Goal: Task Accomplishment & Management: Use online tool/utility

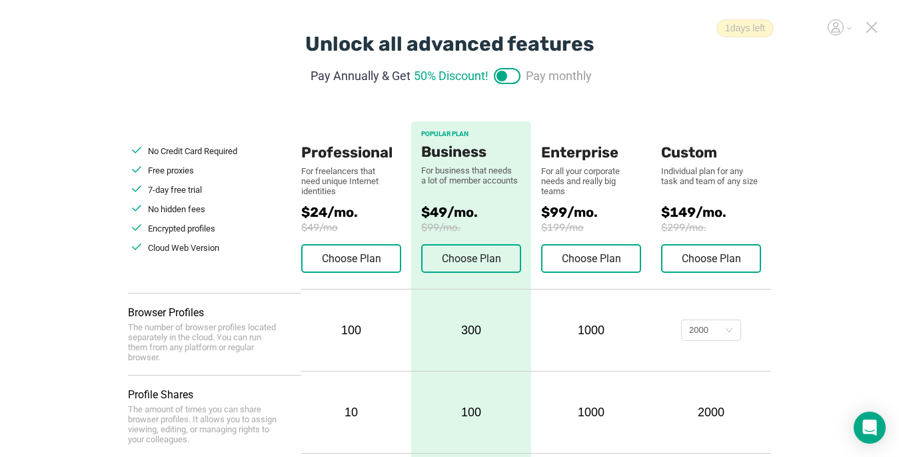
click at [671, 29] on icon at bounding box center [871, 27] width 9 height 9
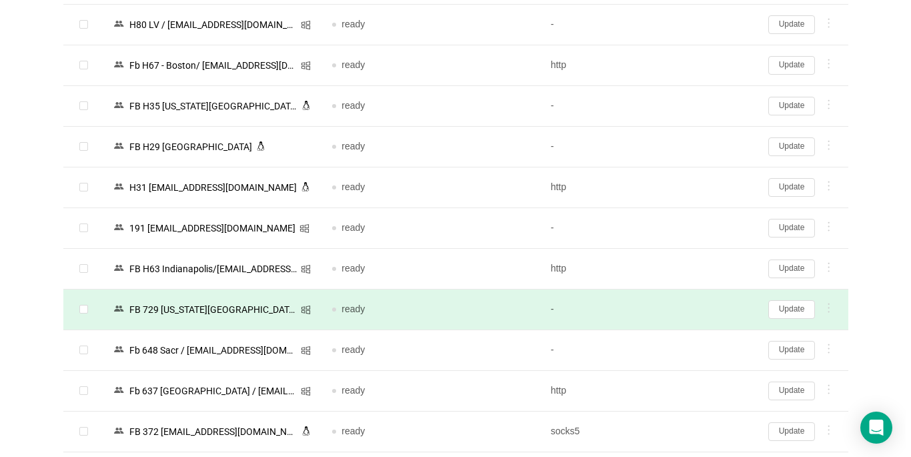
scroll to position [2236, 0]
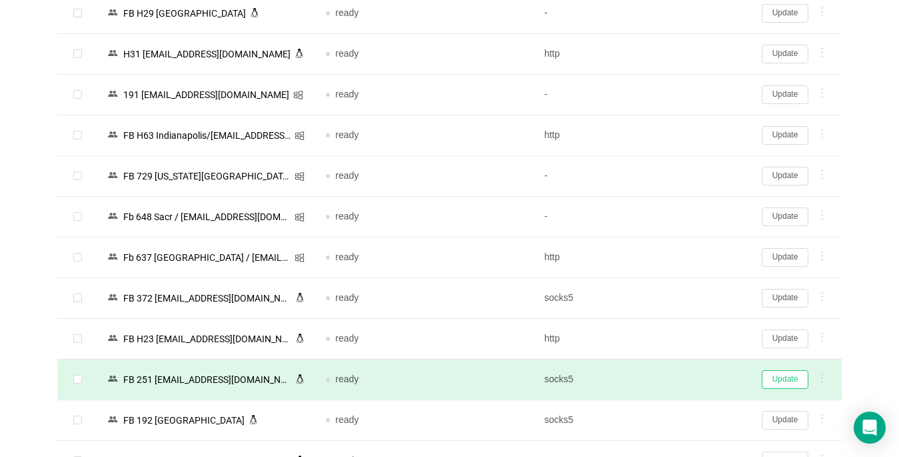
click at [671, 380] on button "Update" at bounding box center [785, 379] width 47 height 19
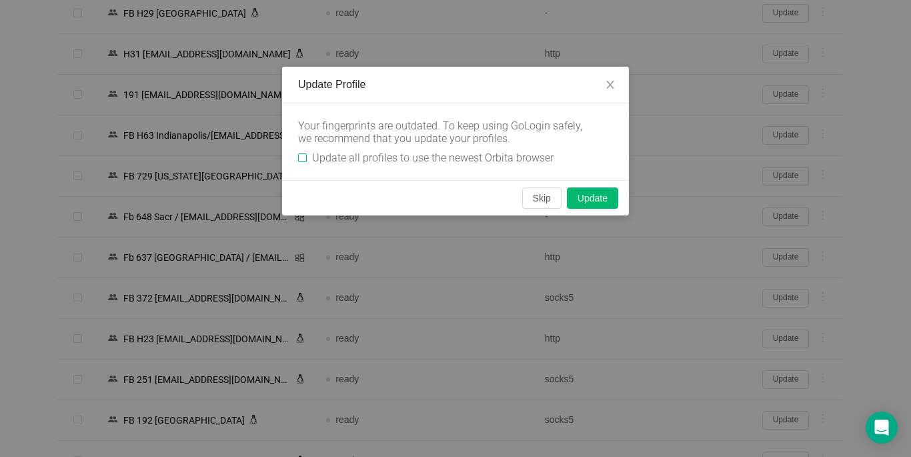
click at [303, 161] on input "Update all profiles to use the newest Orbita browser" at bounding box center [302, 157] width 9 height 9
checkbox input "true"
click at [537, 200] on button "Skip" at bounding box center [541, 197] width 39 height 21
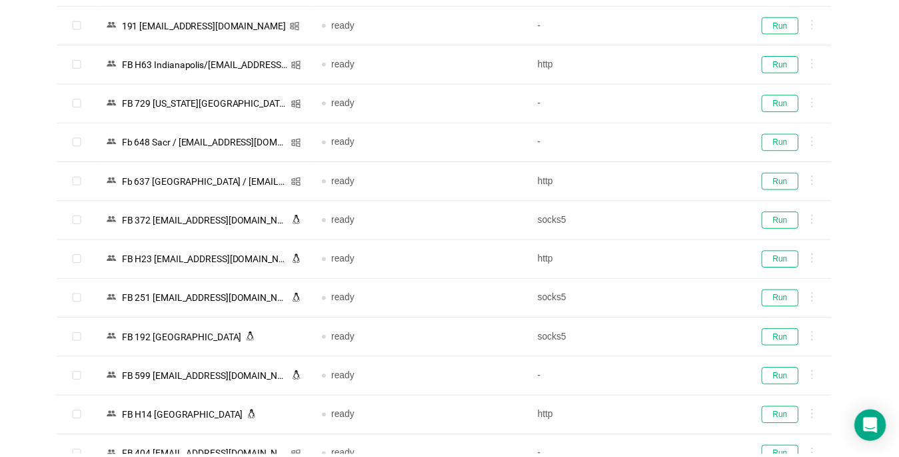
scroll to position [2168, 0]
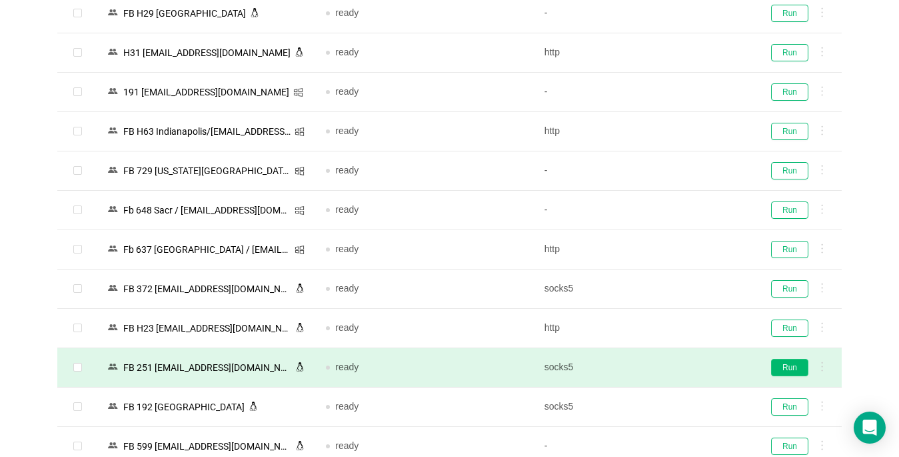
click at [671, 366] on button "Run" at bounding box center [789, 367] width 37 height 17
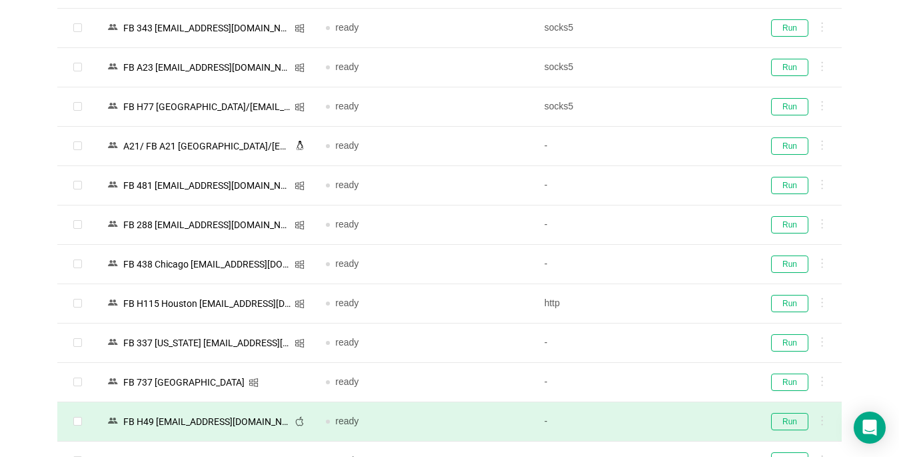
scroll to position [2768, 0]
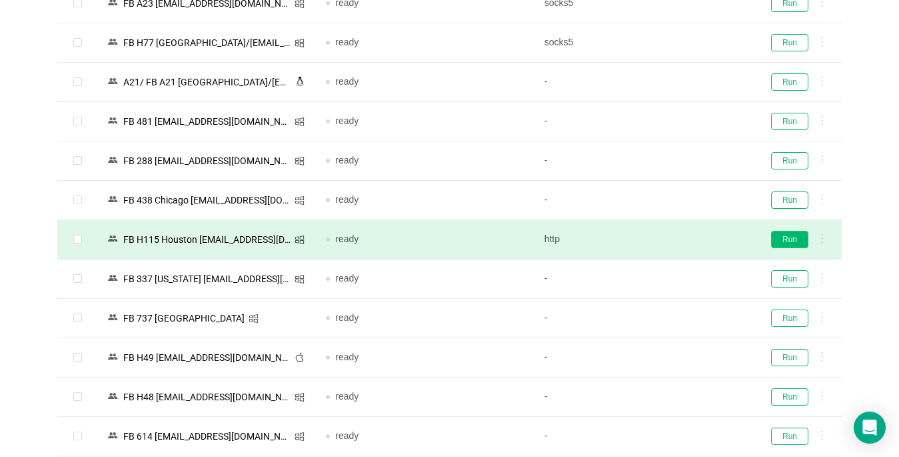
click at [671, 239] on button "Run" at bounding box center [789, 239] width 37 height 17
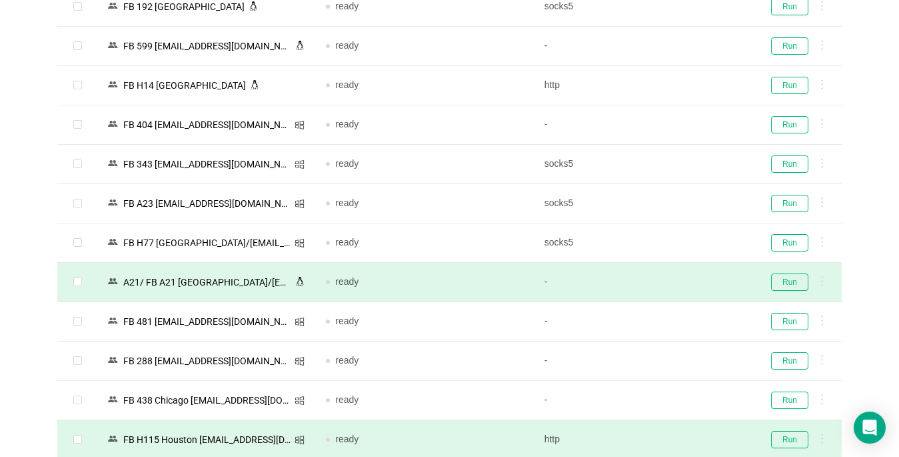
scroll to position [2501, 0]
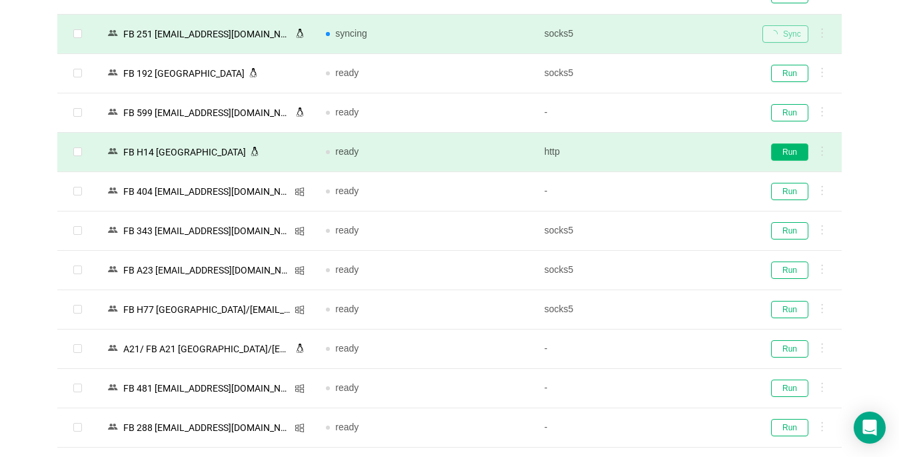
click at [671, 151] on button "Run" at bounding box center [789, 151] width 37 height 17
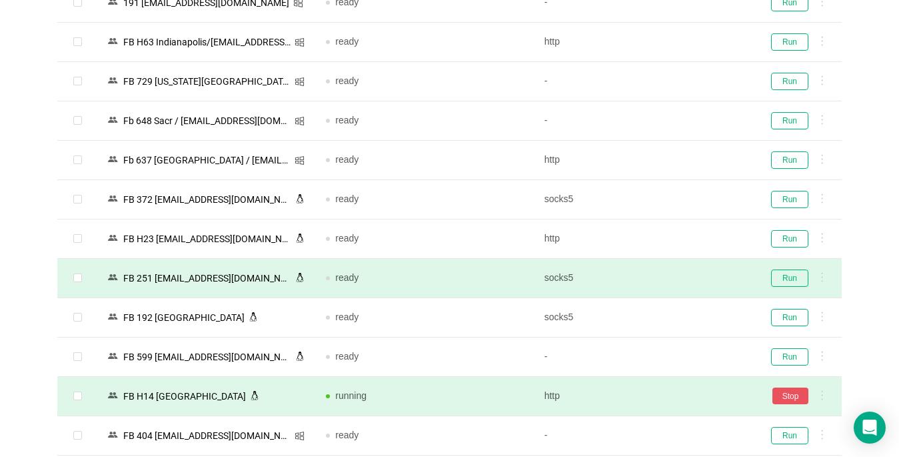
scroll to position [2234, 0]
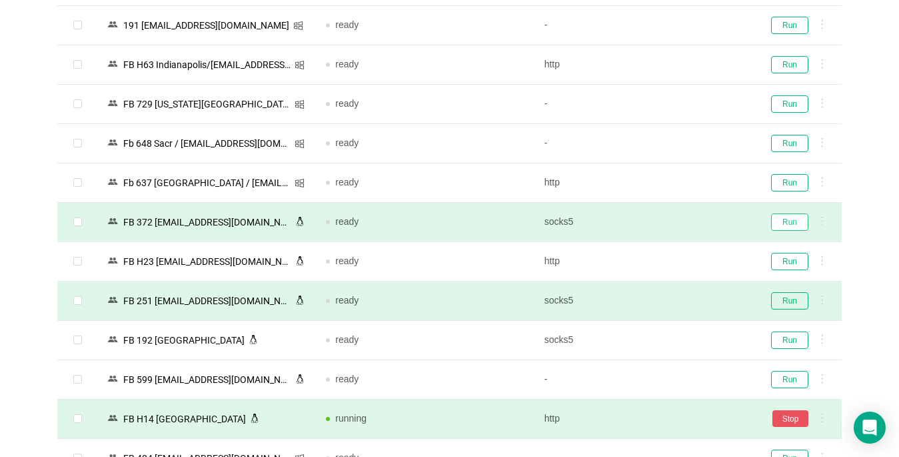
click at [671, 226] on button "Run" at bounding box center [789, 221] width 37 height 17
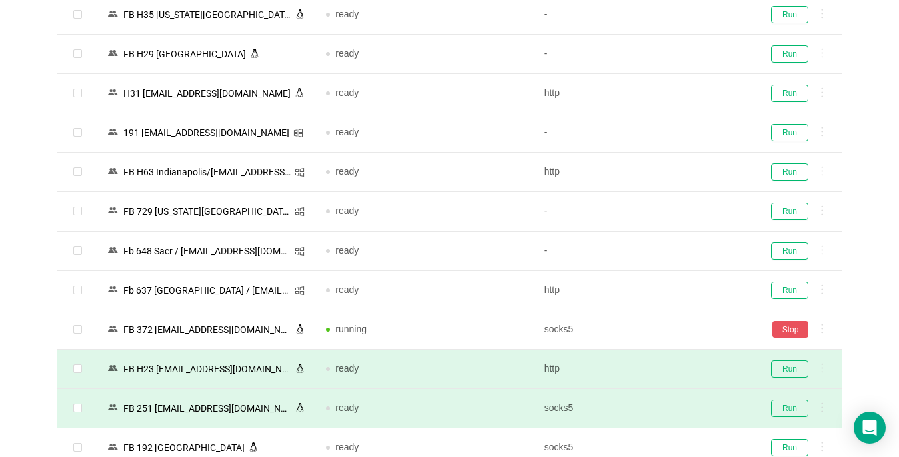
scroll to position [2101, 0]
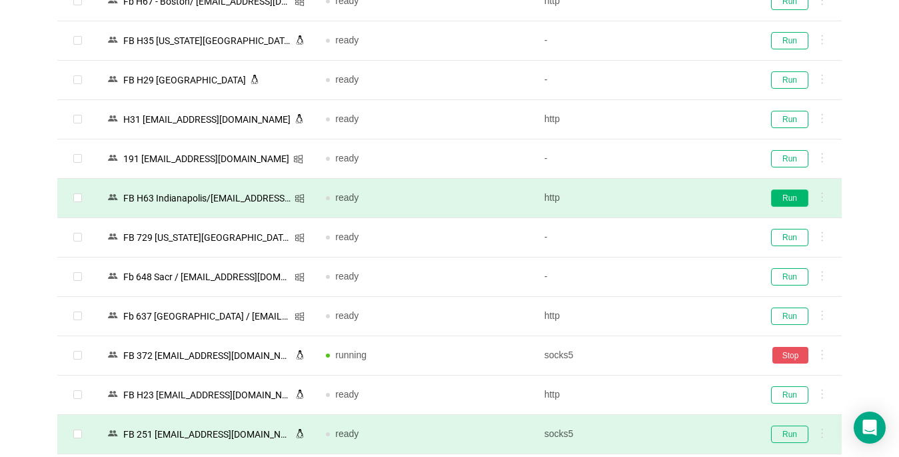
click at [671, 198] on button "Run" at bounding box center [789, 197] width 37 height 17
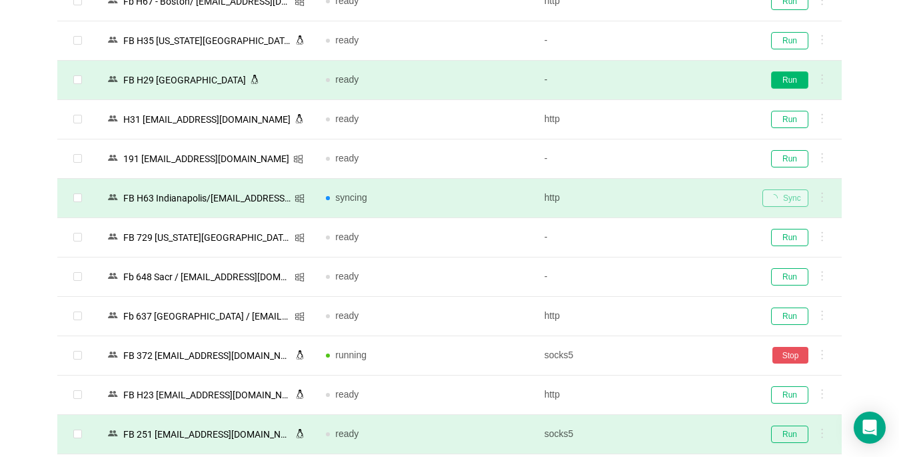
click at [671, 83] on button "Run" at bounding box center [789, 79] width 37 height 17
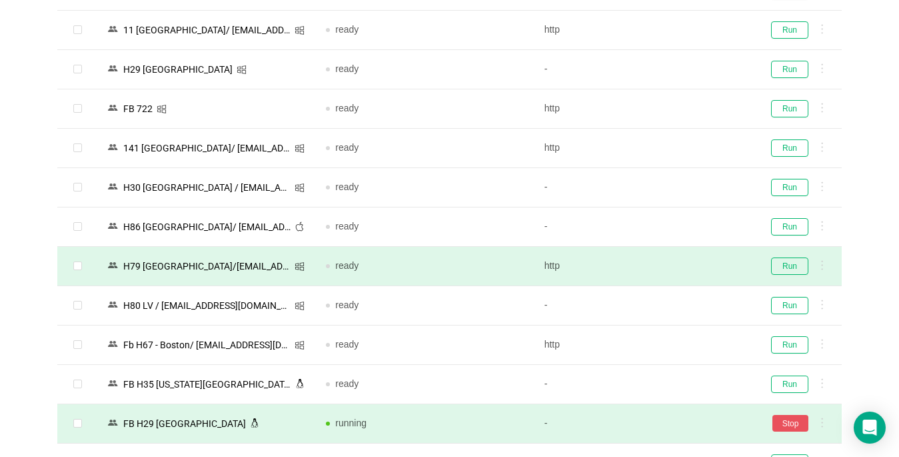
scroll to position [1701, 0]
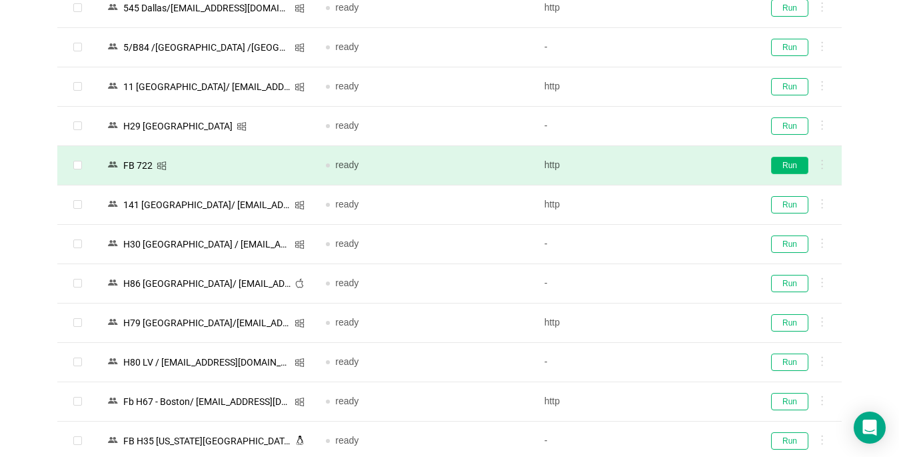
click at [671, 163] on button "Run" at bounding box center [789, 165] width 37 height 17
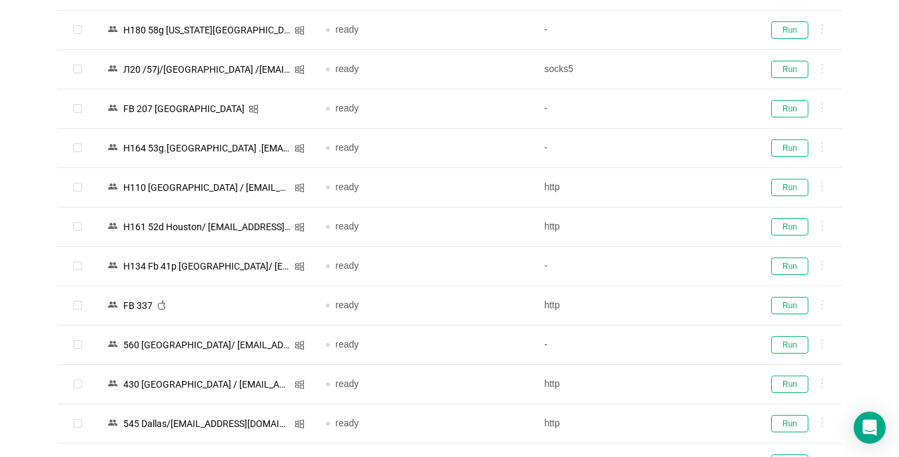
scroll to position [1101, 0]
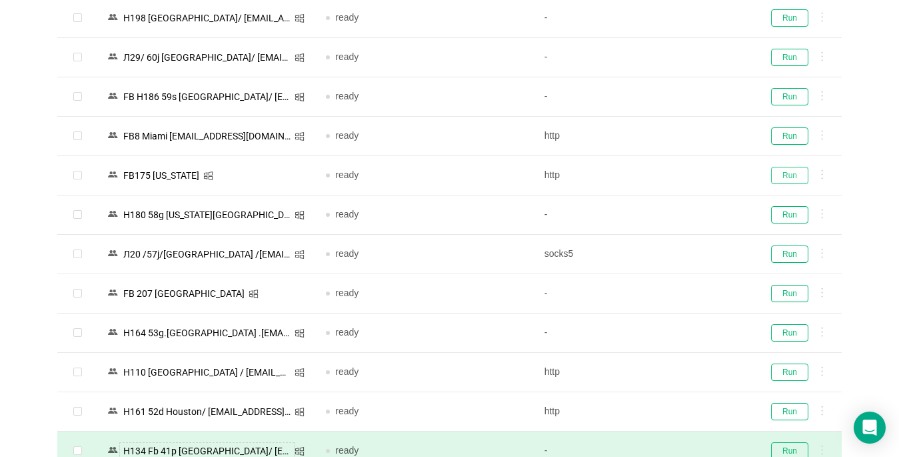
click at [671, 170] on button "Run" at bounding box center [789, 175] width 37 height 17
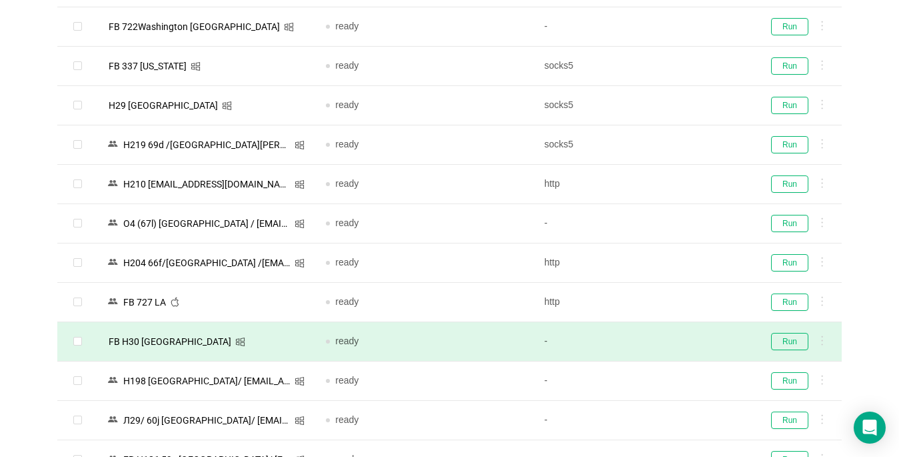
scroll to position [701, 0]
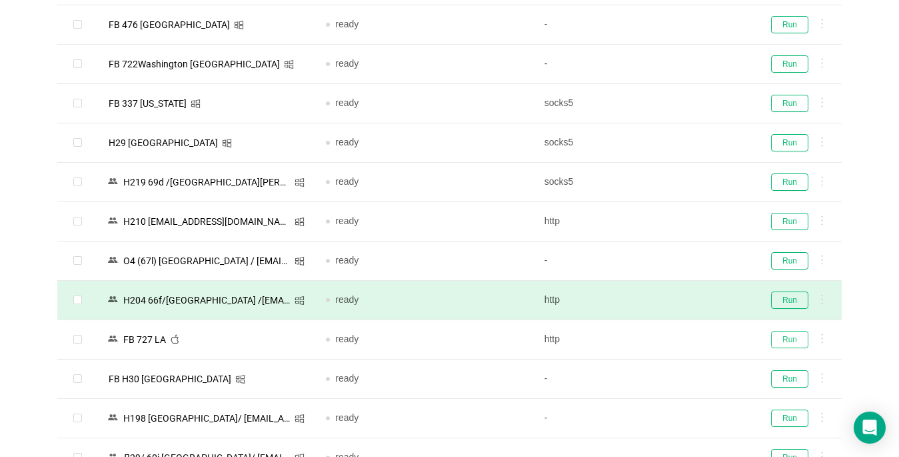
click at [671, 338] on button "Run" at bounding box center [789, 339] width 37 height 17
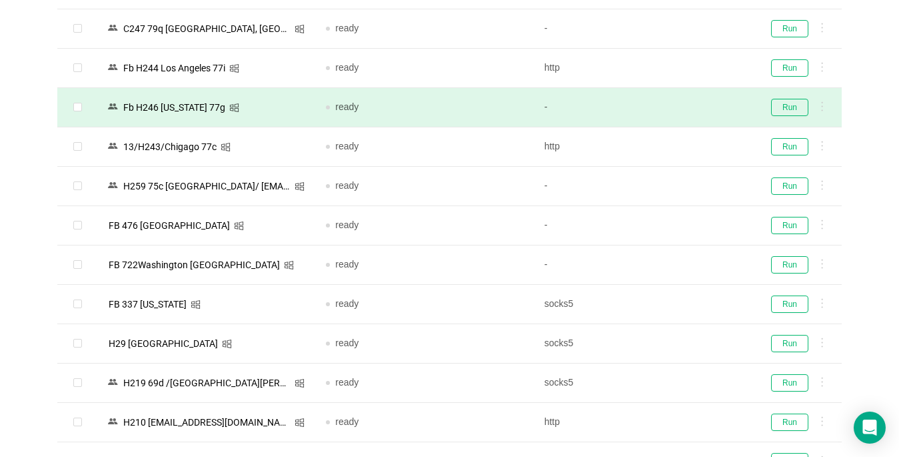
scroll to position [435, 0]
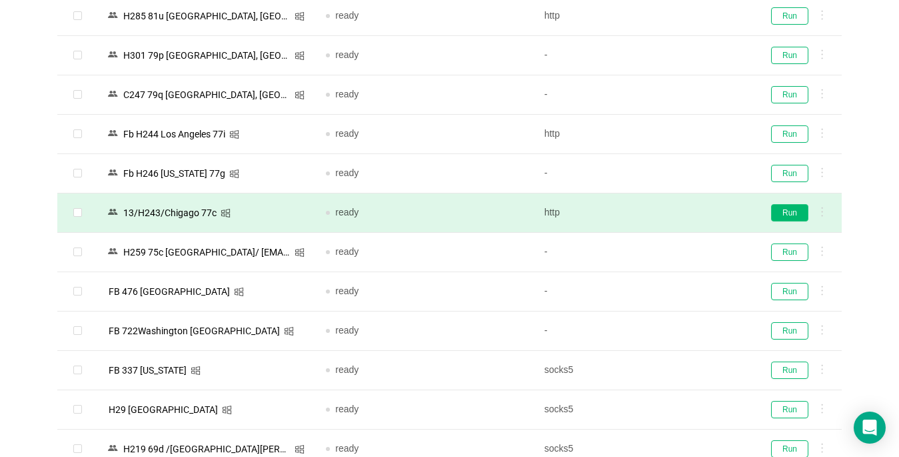
click at [671, 213] on button "Run" at bounding box center [789, 212] width 37 height 17
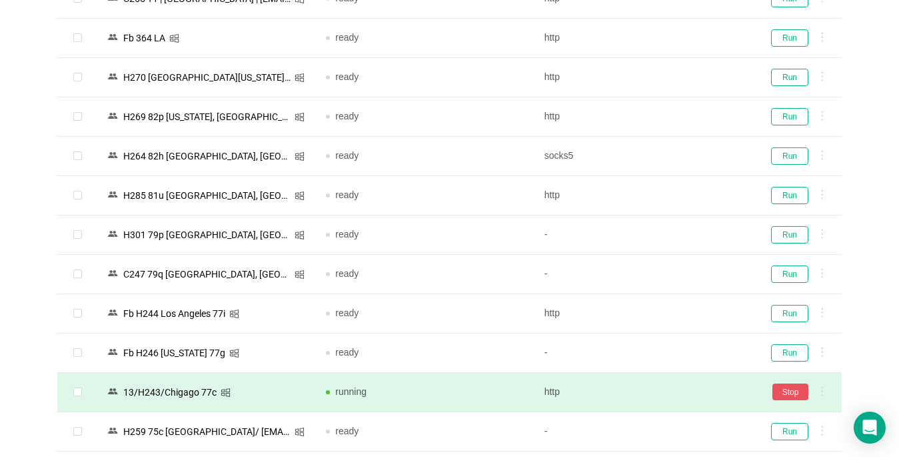
scroll to position [235, 0]
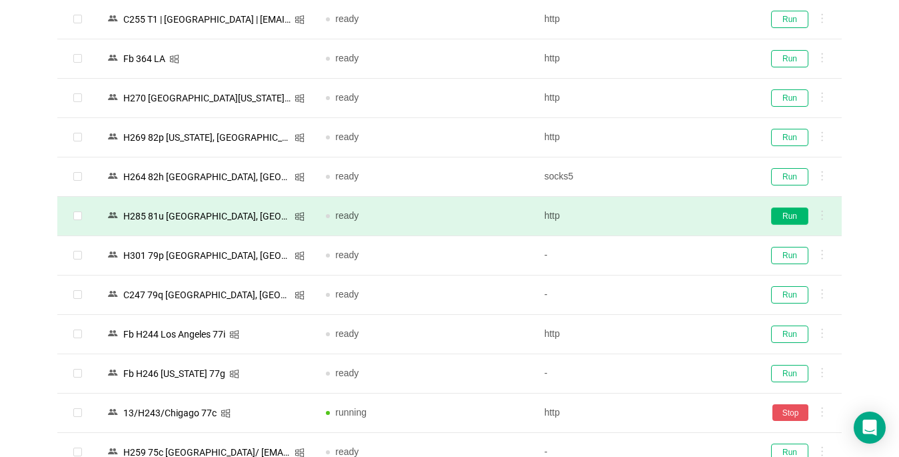
click at [671, 217] on button "Run" at bounding box center [789, 215] width 37 height 17
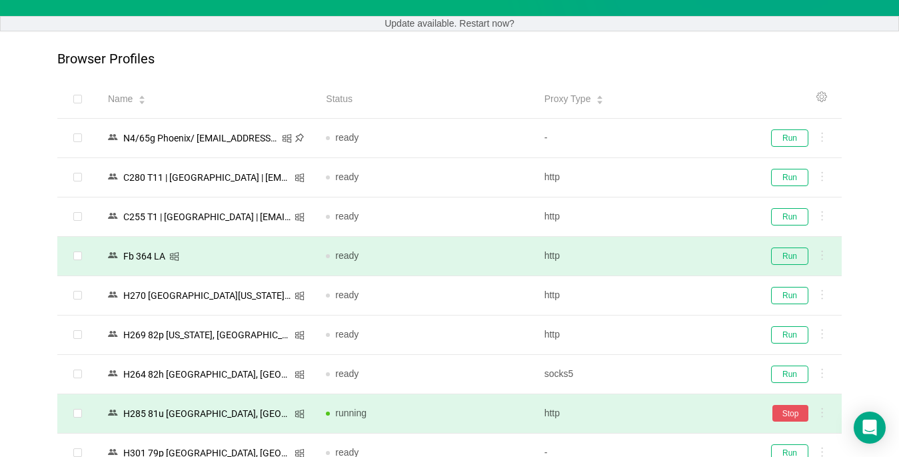
scroll to position [35, 0]
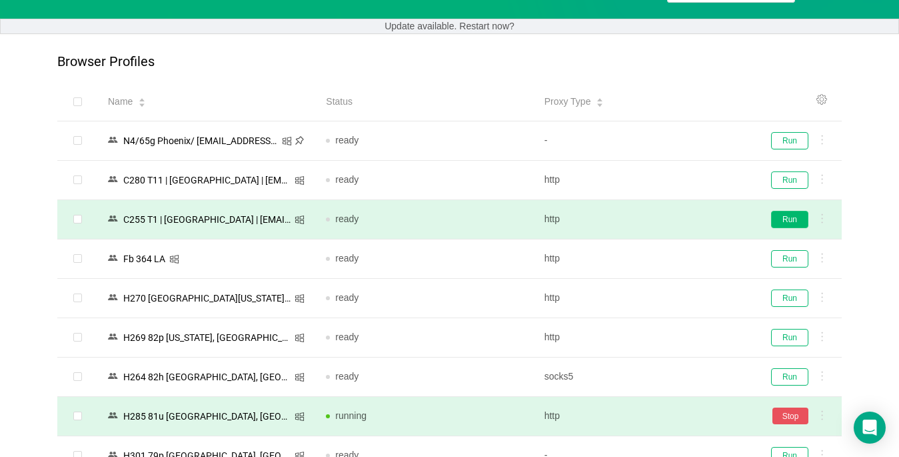
click at [671, 220] on button "Run" at bounding box center [789, 219] width 37 height 17
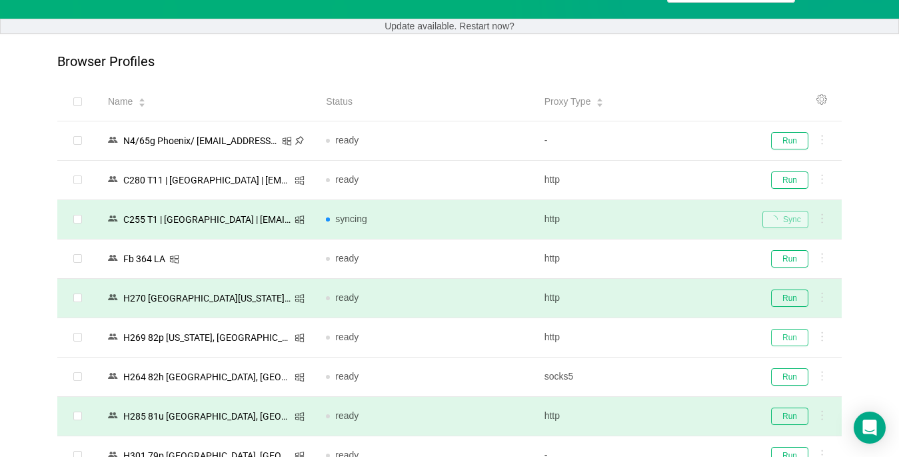
click at [671, 334] on button "Run" at bounding box center [789, 337] width 37 height 17
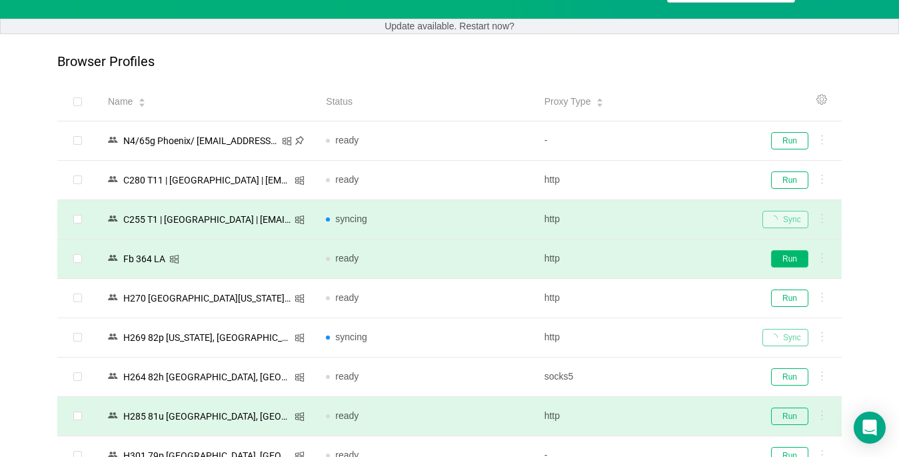
click at [671, 257] on button "Run" at bounding box center [789, 258] width 37 height 17
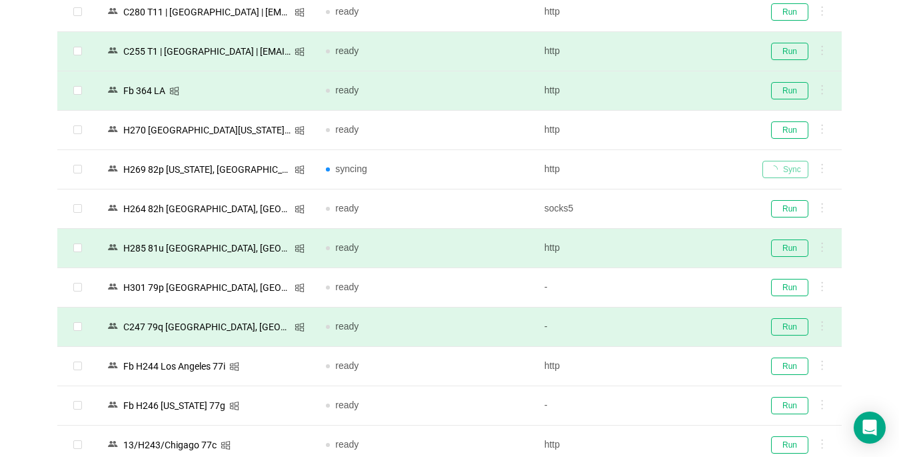
scroll to position [235, 0]
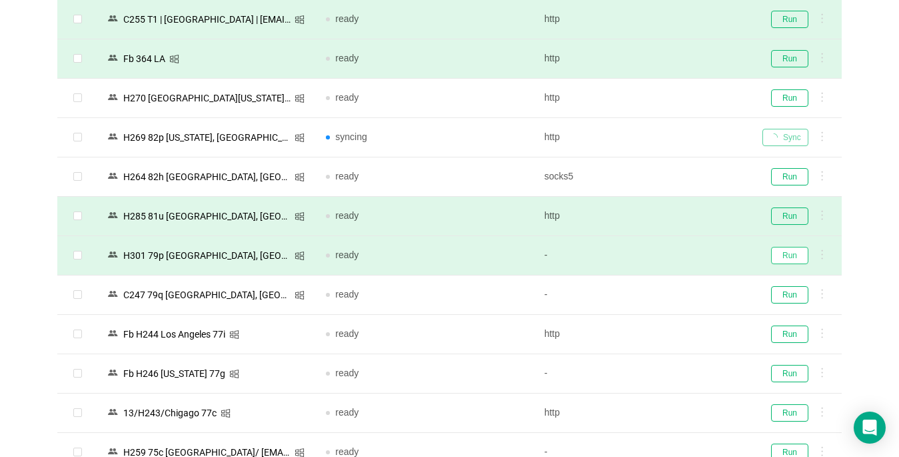
click at [671, 257] on button "Run" at bounding box center [789, 255] width 37 height 17
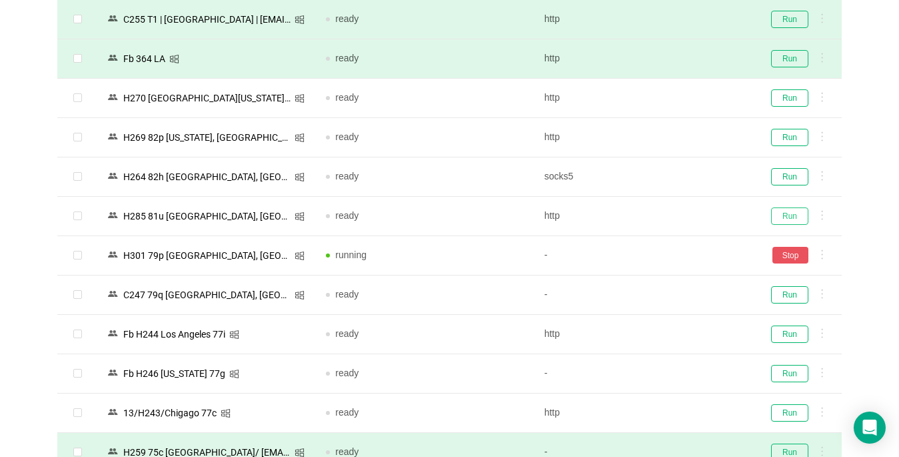
drag, startPoint x: 790, startPoint y: 213, endPoint x: 323, endPoint y: 455, distance: 525.6
click at [671, 213] on button "Run" at bounding box center [789, 215] width 37 height 17
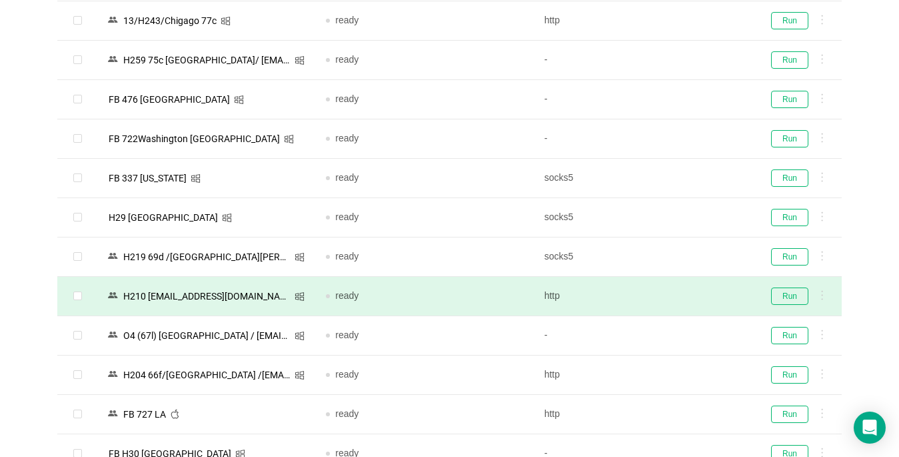
scroll to position [768, 0]
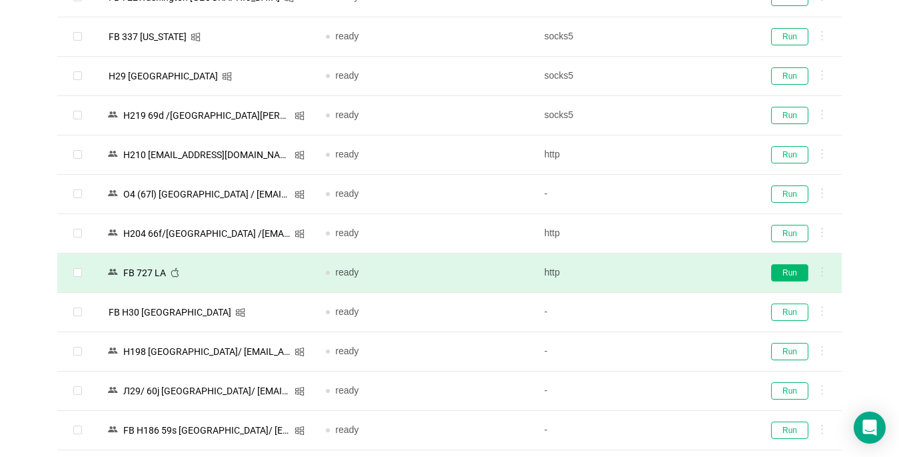
click at [671, 272] on button "Run" at bounding box center [789, 272] width 37 height 17
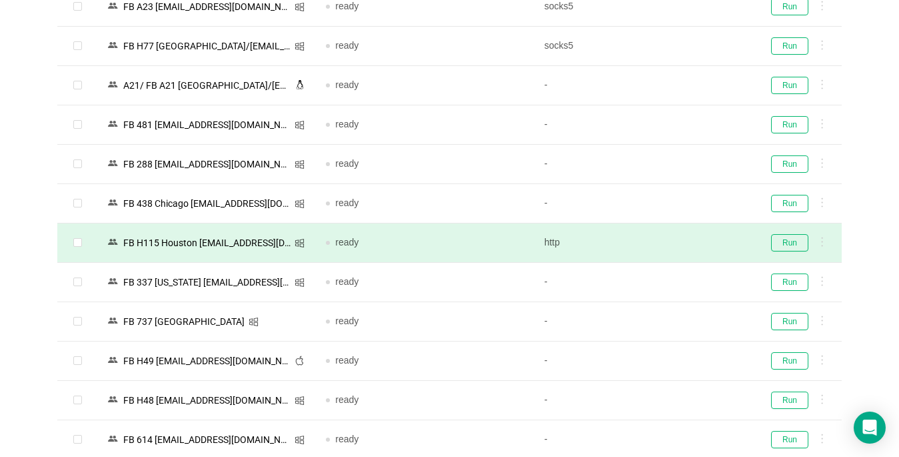
scroll to position [2982, 0]
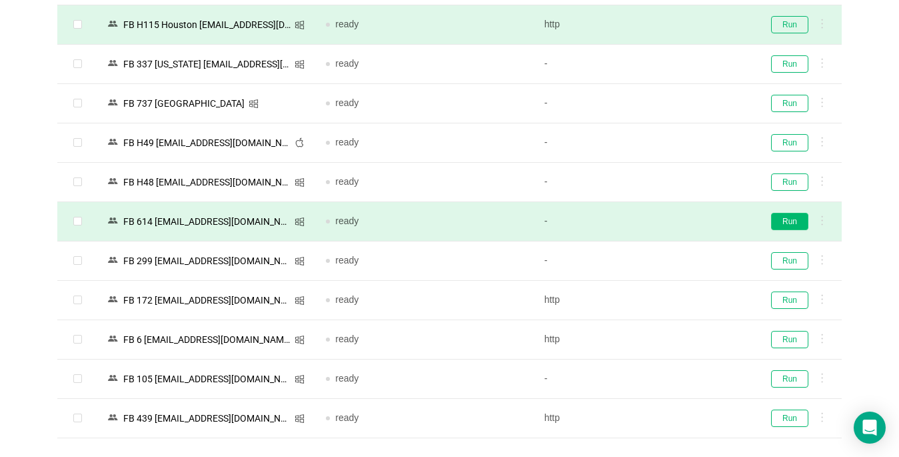
click at [671, 222] on button "Run" at bounding box center [789, 221] width 37 height 17
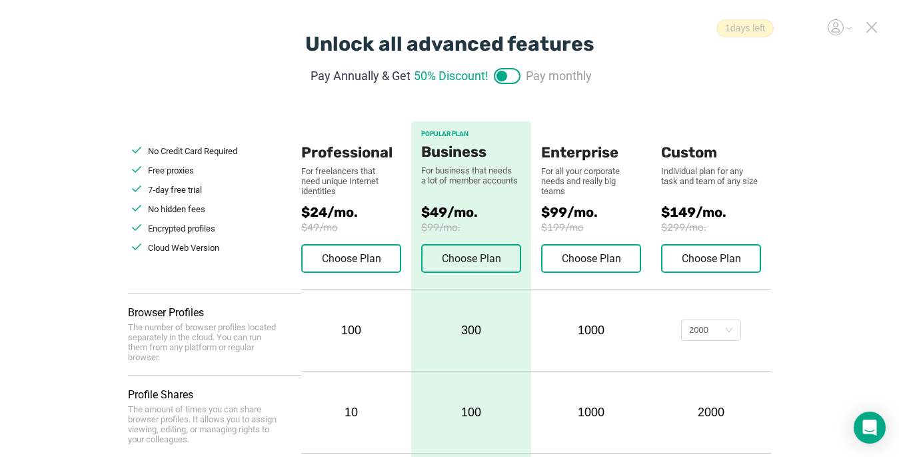
click at [671, 26] on icon at bounding box center [872, 27] width 12 height 12
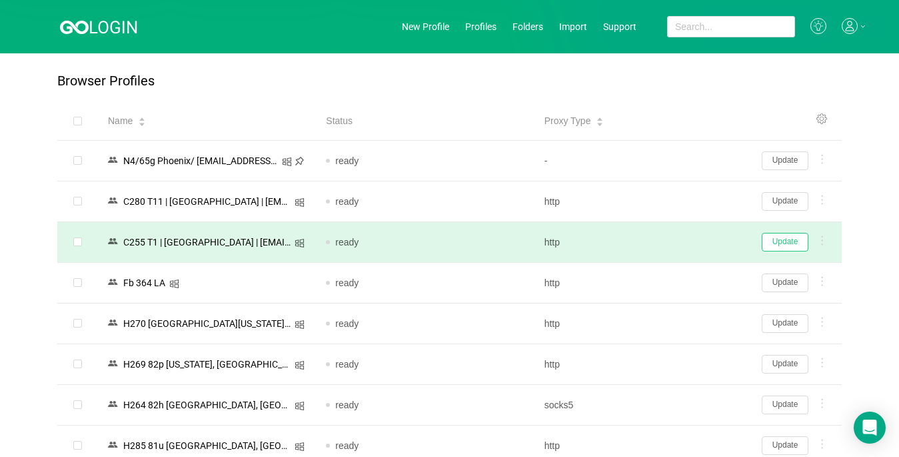
click at [671, 238] on button "Update" at bounding box center [785, 242] width 47 height 19
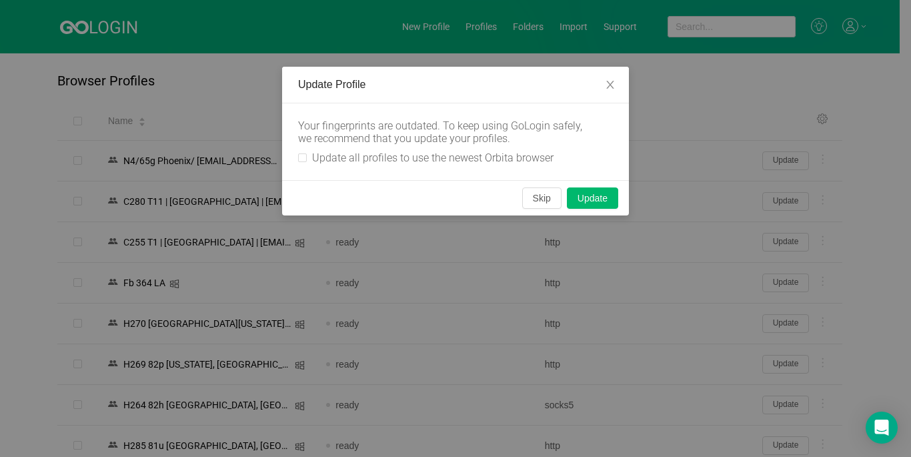
click at [296, 155] on div "Your fingerprints are outdated. To keep using GoLogin safely, we recommend that…" at bounding box center [455, 141] width 347 height 77
click at [305, 158] on input "Update all profiles to use the newest Orbita browser" at bounding box center [302, 157] width 9 height 9
checkbox input "true"
click at [536, 201] on button "Skip" at bounding box center [541, 197] width 39 height 21
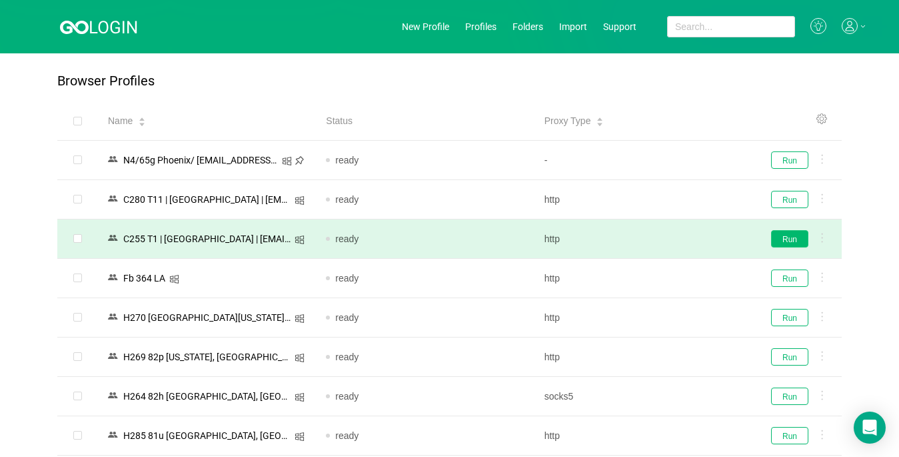
click at [671, 240] on button "Run" at bounding box center [789, 238] width 37 height 17
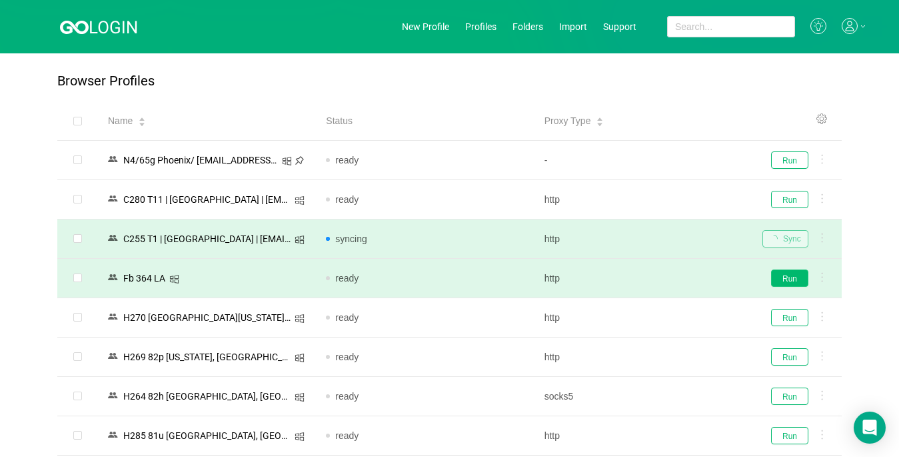
click at [671, 279] on button "Run" at bounding box center [789, 277] width 37 height 17
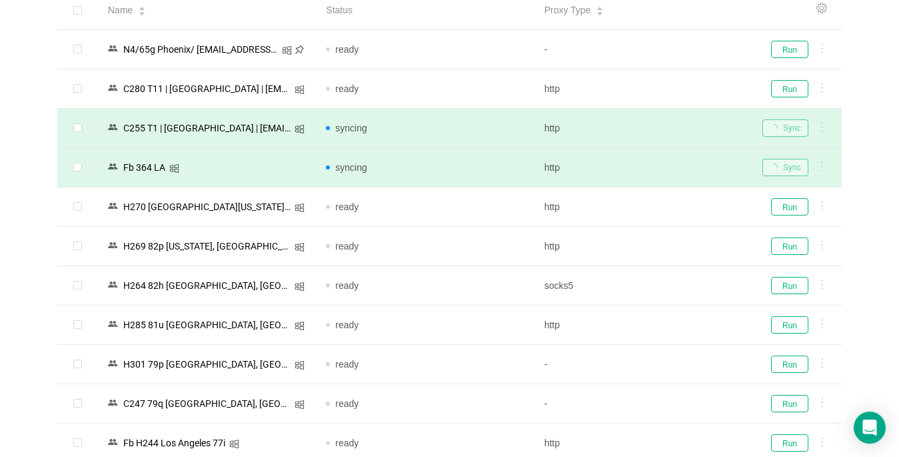
scroll to position [133, 0]
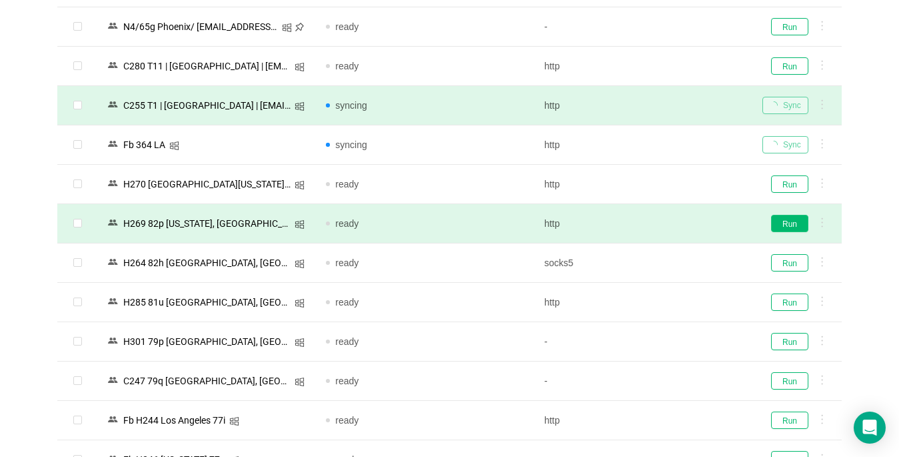
click at [671, 222] on button "Run" at bounding box center [789, 223] width 37 height 17
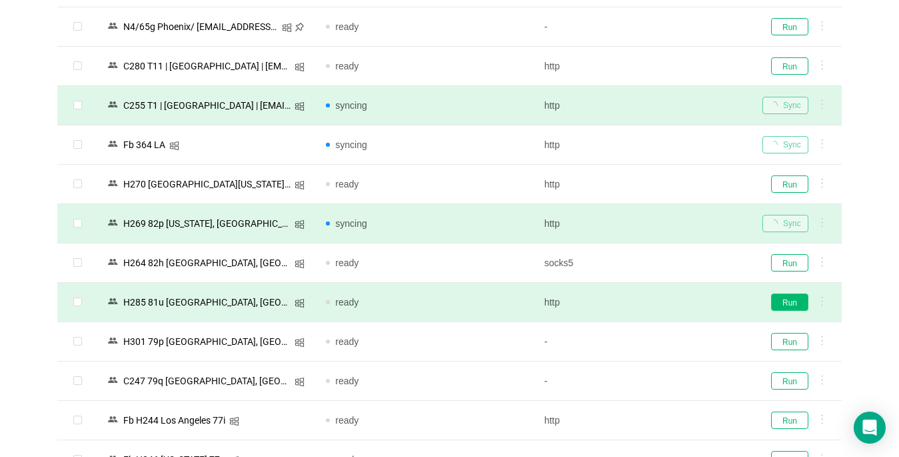
click at [671, 301] on button "Run" at bounding box center [789, 301] width 37 height 17
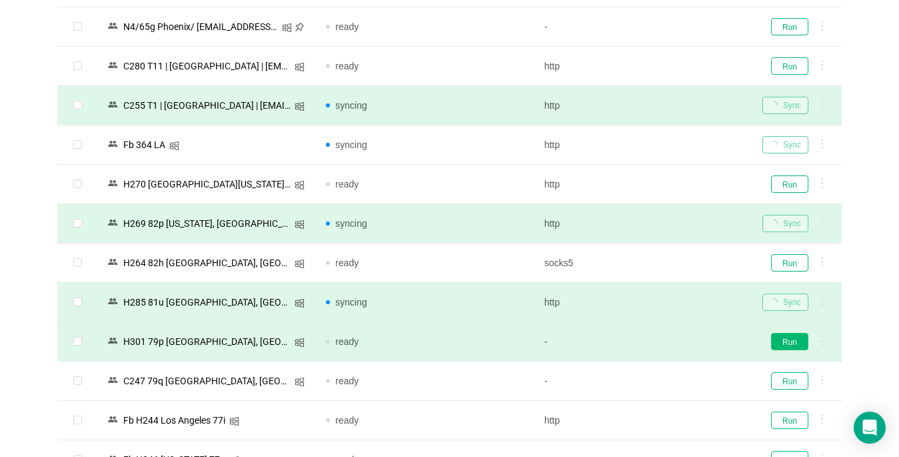
click at [671, 344] on button "Run" at bounding box center [789, 341] width 37 height 17
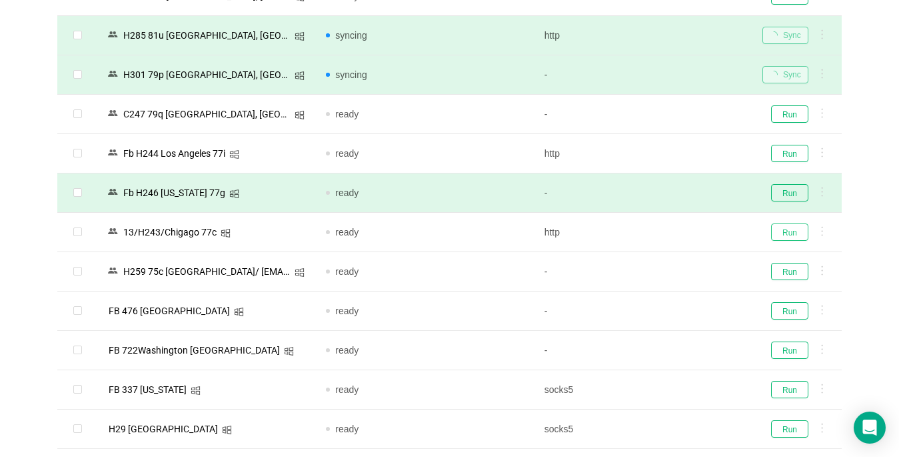
click at [671, 233] on button "Run" at bounding box center [789, 231] width 37 height 17
click at [671, 193] on button "Run" at bounding box center [789, 192] width 37 height 17
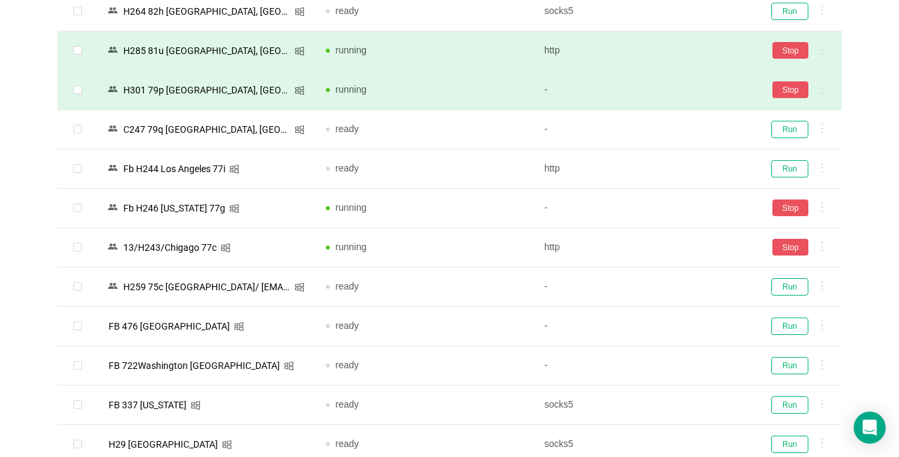
scroll to position [615, 0]
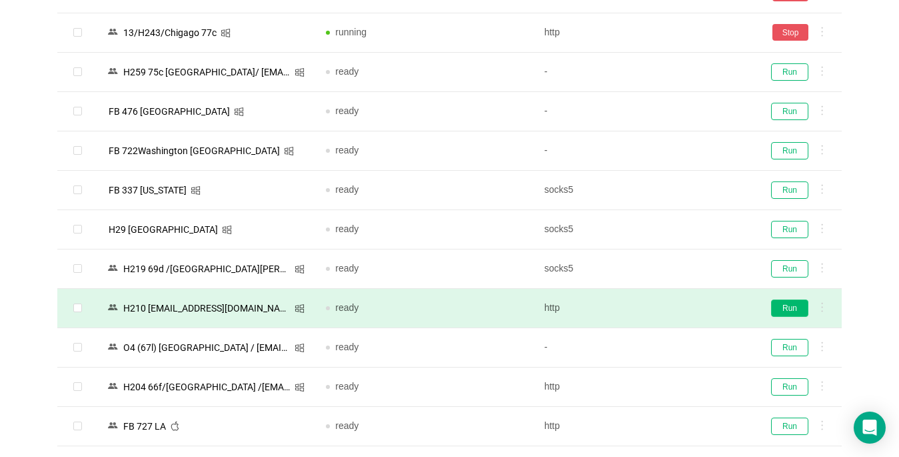
click at [671, 305] on button "Run" at bounding box center [789, 307] width 37 height 17
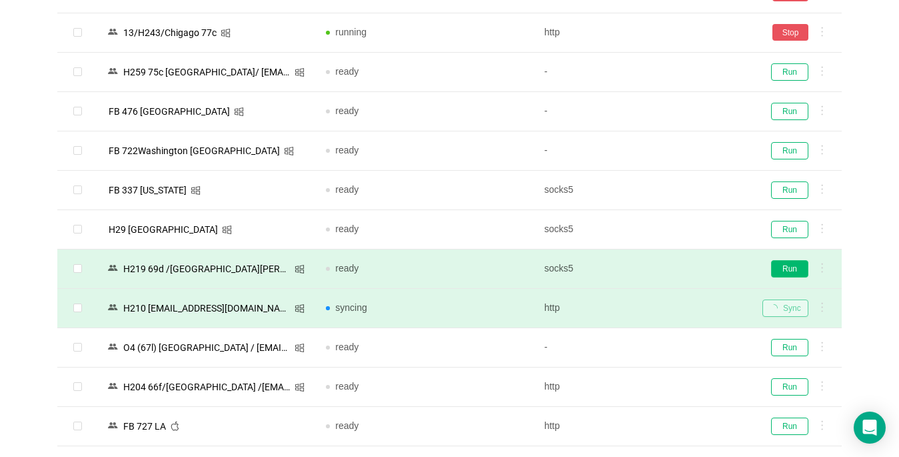
click at [671, 271] on button "Run" at bounding box center [789, 268] width 37 height 17
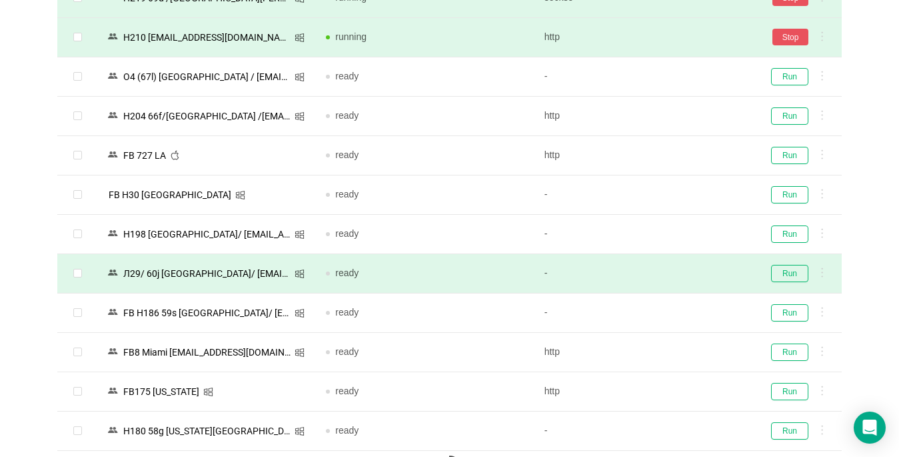
scroll to position [919, 0]
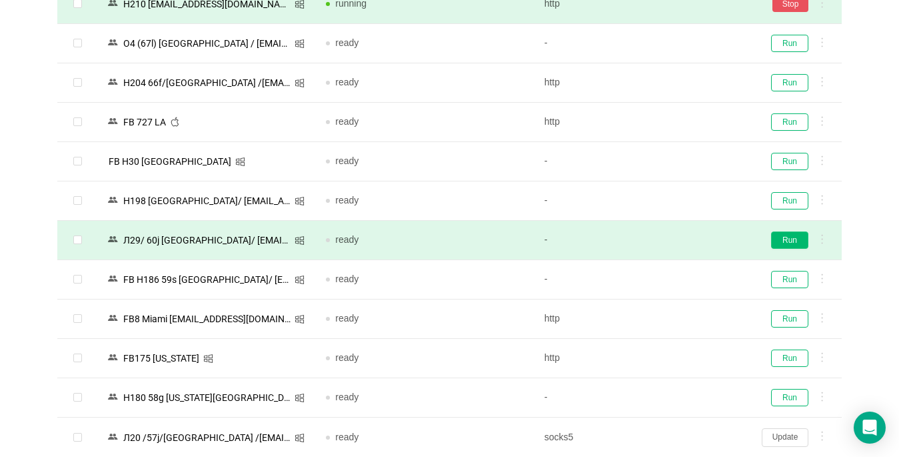
click at [671, 231] on button "Run" at bounding box center [789, 239] width 37 height 17
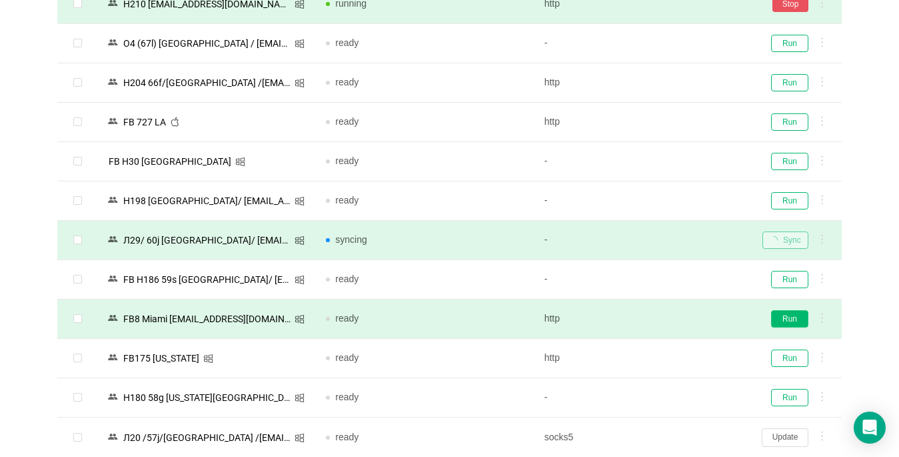
scroll to position [930, 0]
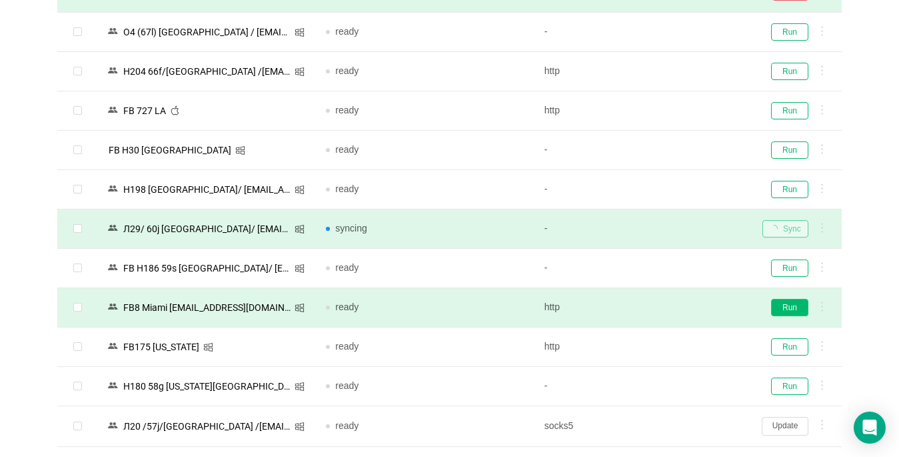
click at [671, 309] on button "Run" at bounding box center [789, 307] width 37 height 17
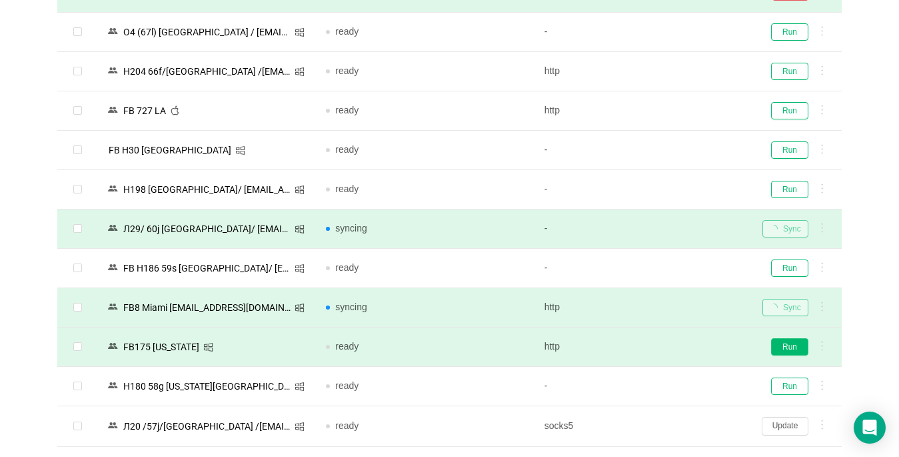
click at [671, 342] on button "Run" at bounding box center [789, 346] width 37 height 17
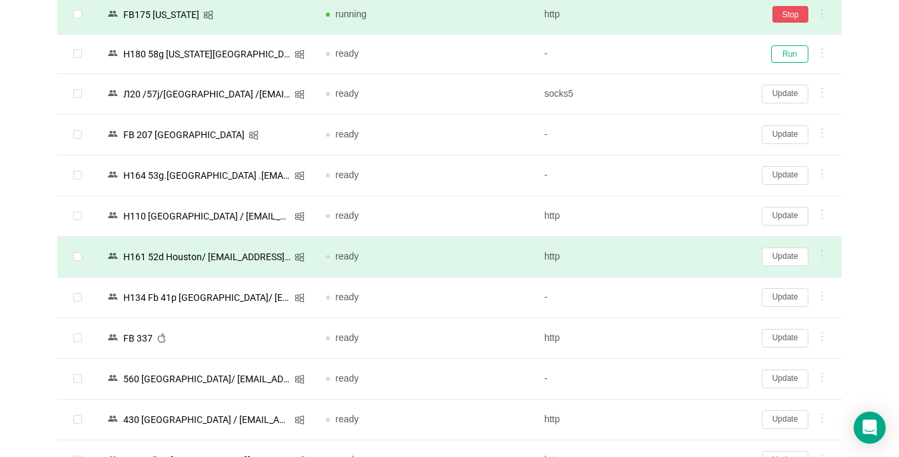
scroll to position [1263, 0]
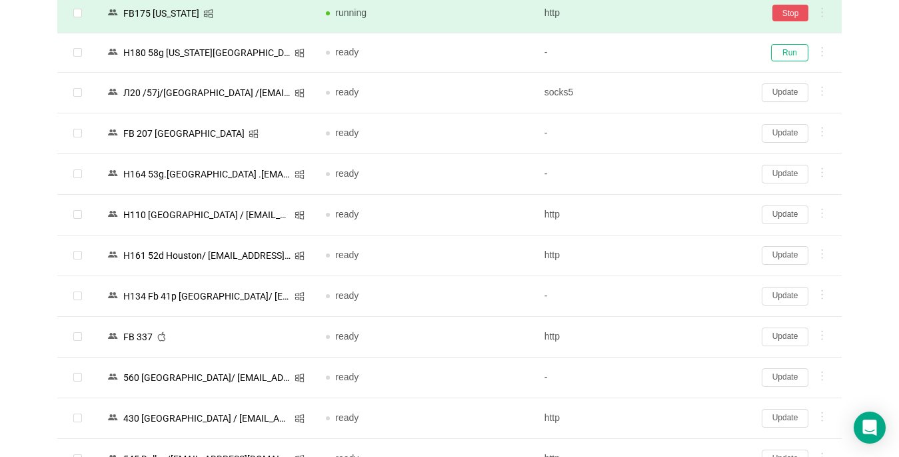
click at [671, 334] on button "Update" at bounding box center [785, 336] width 47 height 19
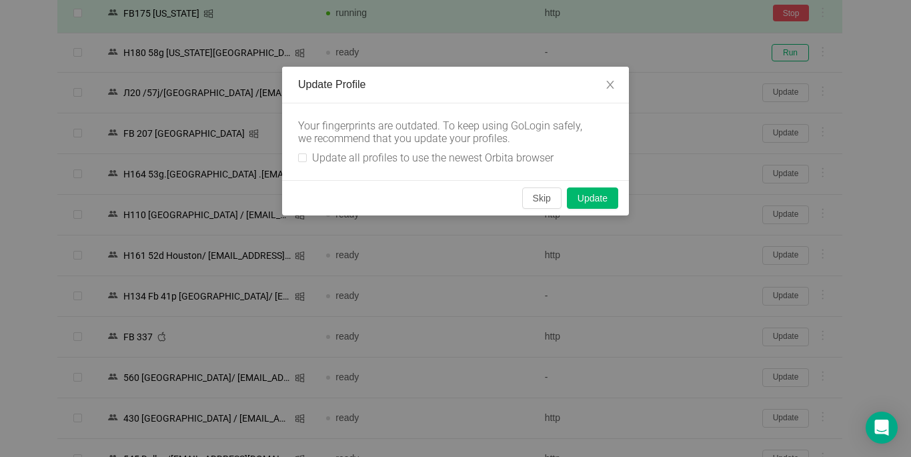
click at [296, 157] on div "Your fingerprints are outdated. To keep using GoLogin safely, we recommend that…" at bounding box center [455, 141] width 347 height 77
click at [301, 158] on input "Update all profiles to use the newest Orbita browser" at bounding box center [302, 157] width 9 height 9
checkbox input "true"
click at [538, 199] on button "Skip" at bounding box center [541, 197] width 39 height 21
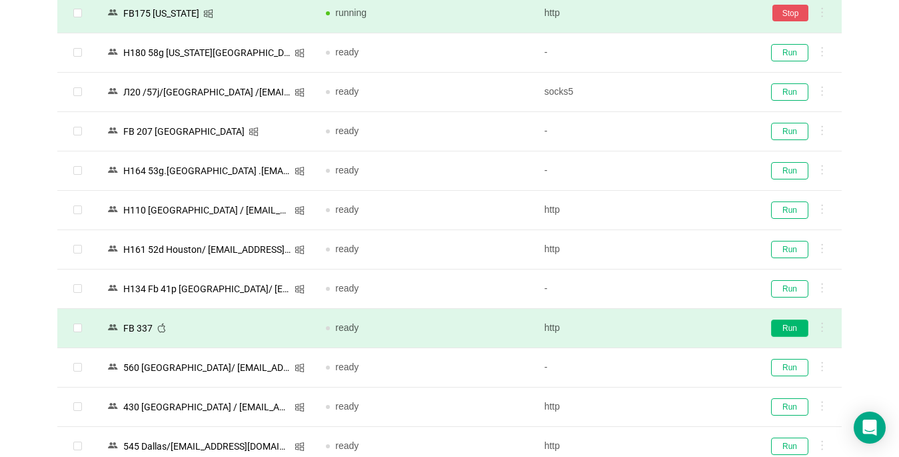
click at [671, 327] on button "Run" at bounding box center [789, 327] width 37 height 17
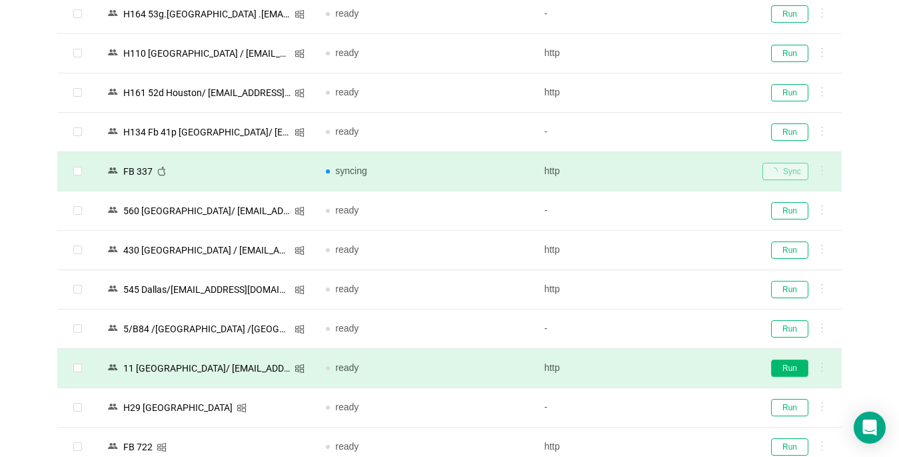
scroll to position [1463, 0]
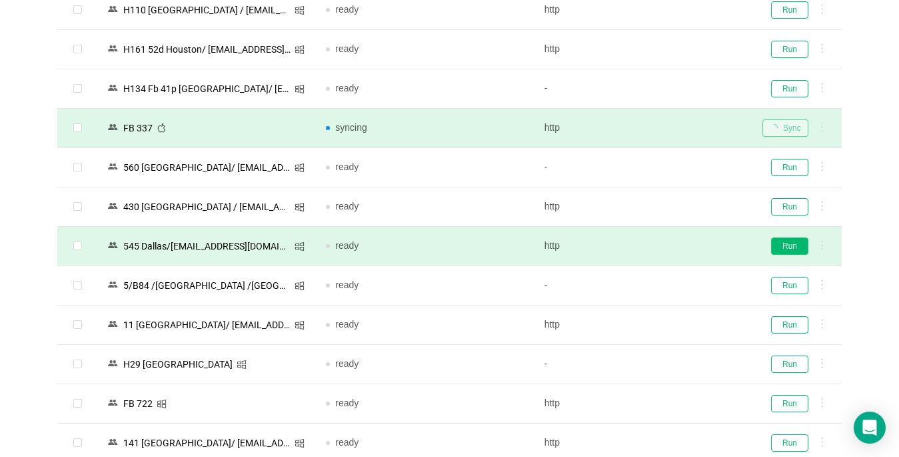
click at [671, 247] on button "Run" at bounding box center [789, 245] width 37 height 17
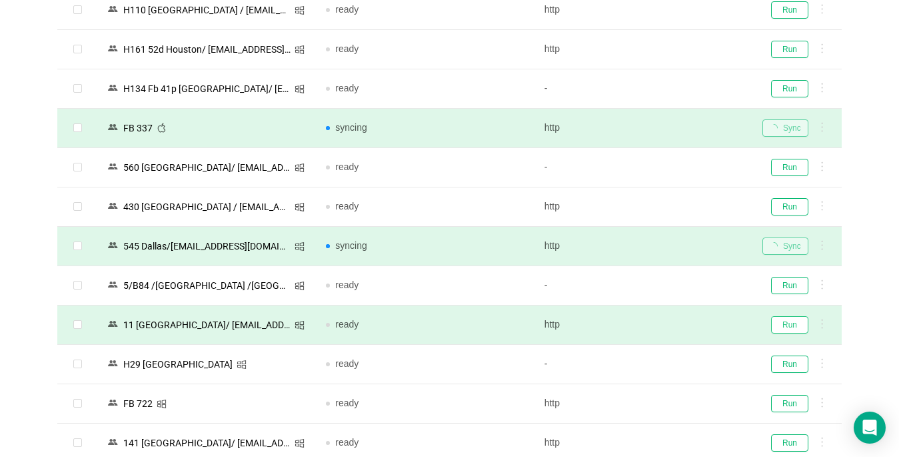
click at [671, 330] on button "Run" at bounding box center [789, 324] width 37 height 17
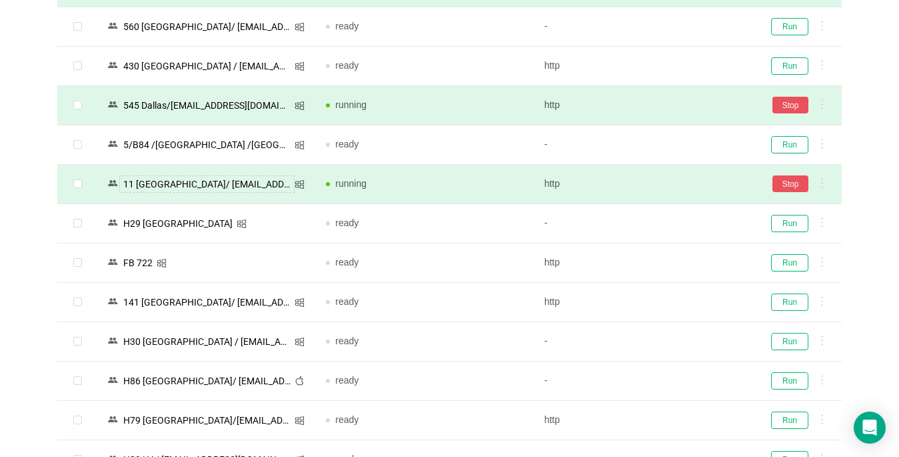
scroll to position [1663, 0]
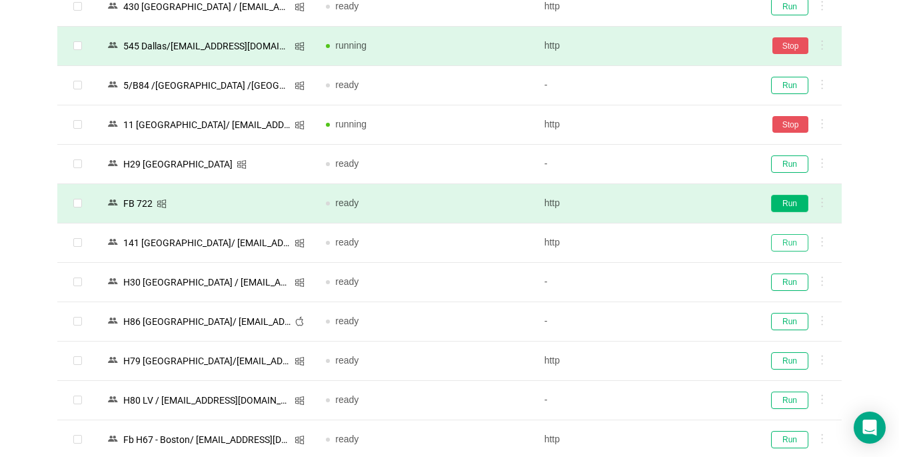
click at [671, 241] on button "Run" at bounding box center [789, 242] width 37 height 17
click at [671, 204] on button "Run" at bounding box center [789, 203] width 37 height 17
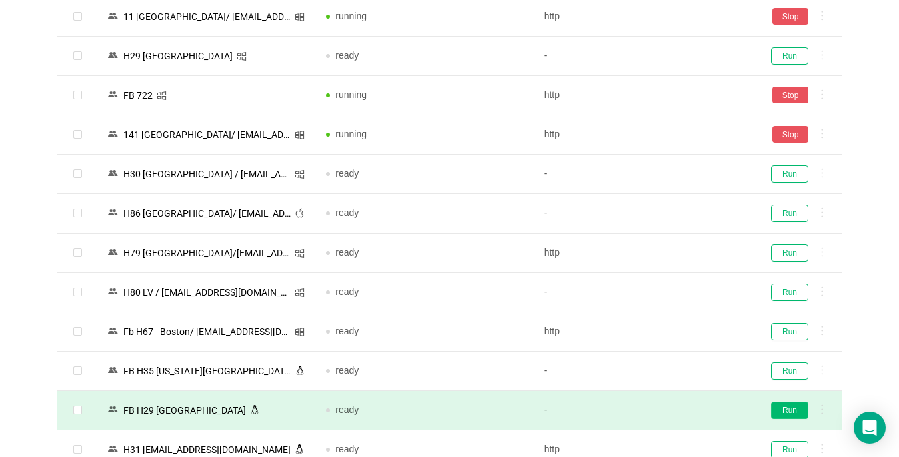
scroll to position [1996, 0]
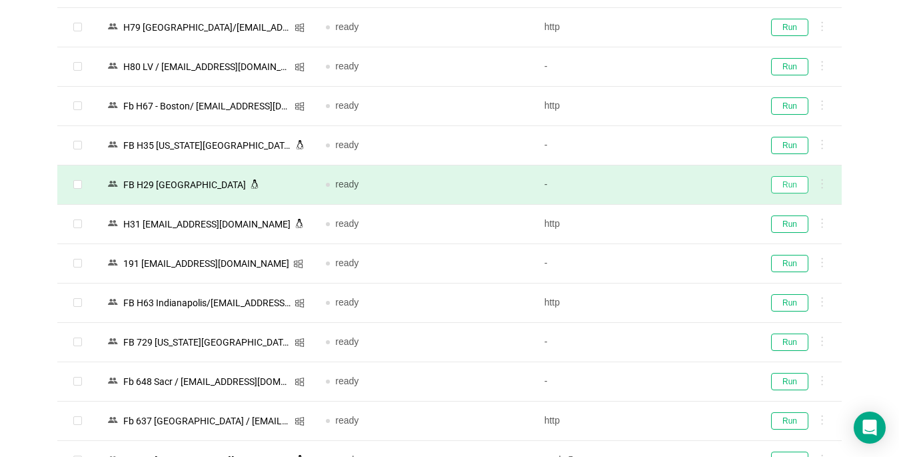
click at [671, 186] on button "Run" at bounding box center [789, 184] width 37 height 17
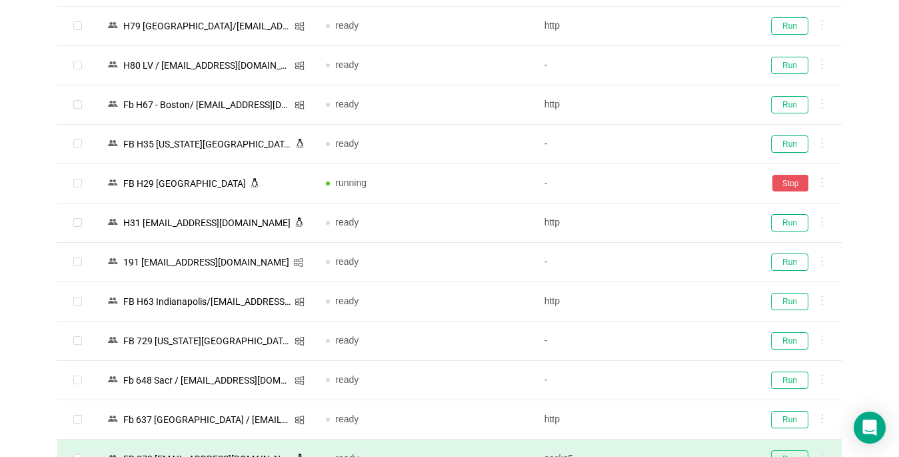
scroll to position [2196, 0]
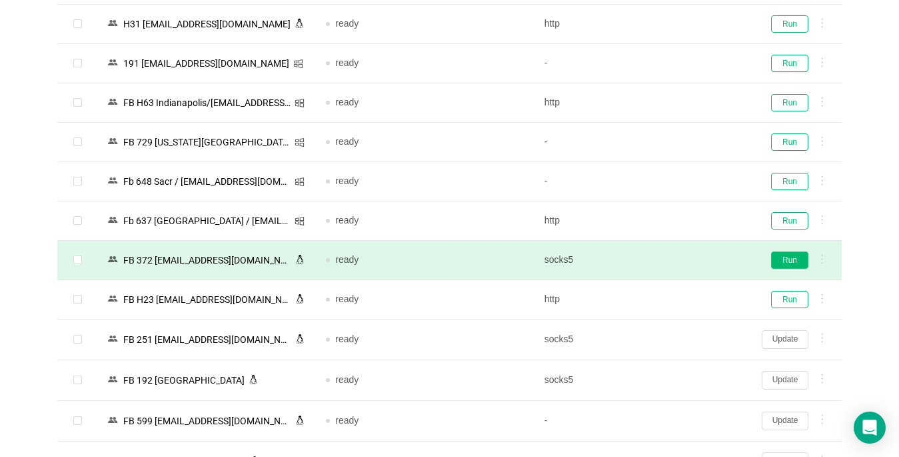
click at [671, 260] on button "Run" at bounding box center [789, 259] width 37 height 17
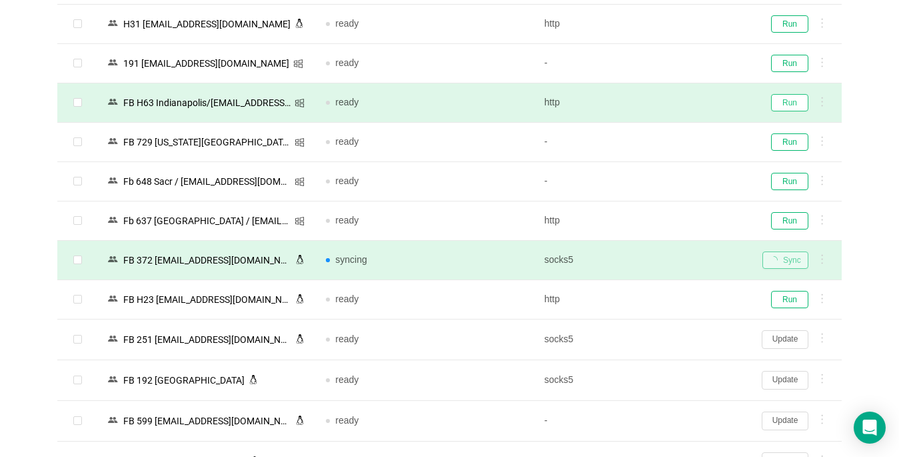
click at [671, 100] on button "Run" at bounding box center [789, 102] width 37 height 17
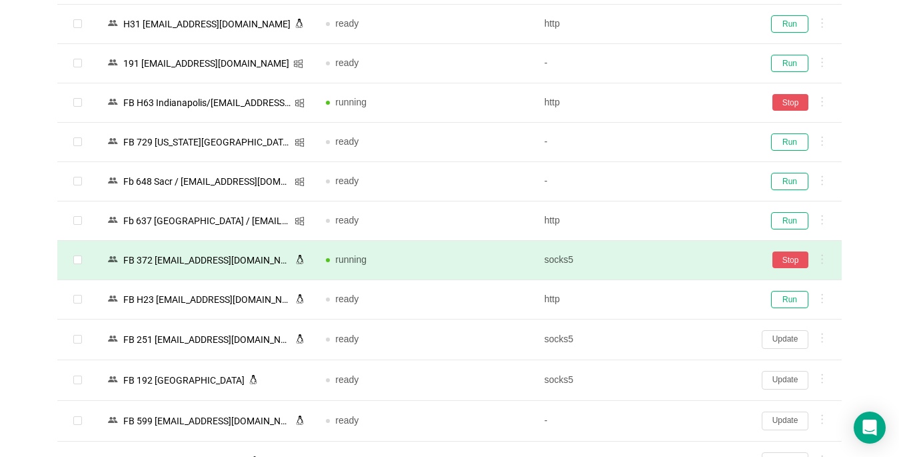
click at [671, 335] on button "Update" at bounding box center [785, 339] width 47 height 19
click at [0, 0] on div at bounding box center [0, 0] width 0 height 0
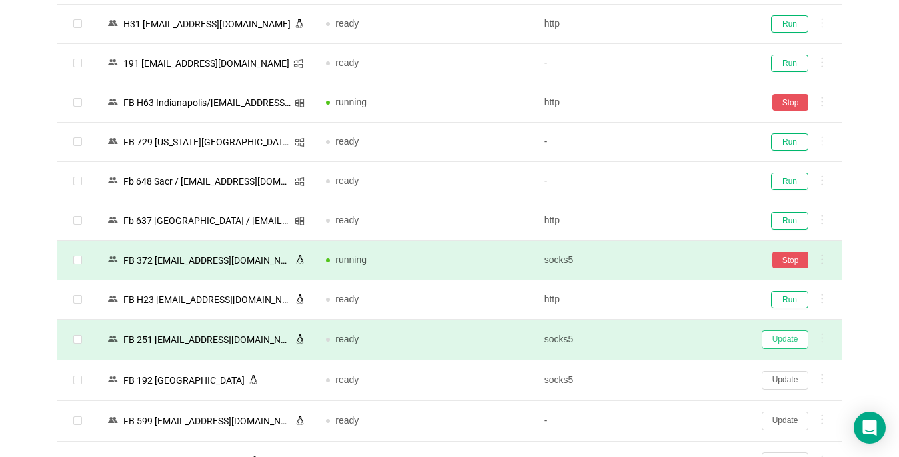
click at [671, 335] on button "Update" at bounding box center [785, 339] width 47 height 19
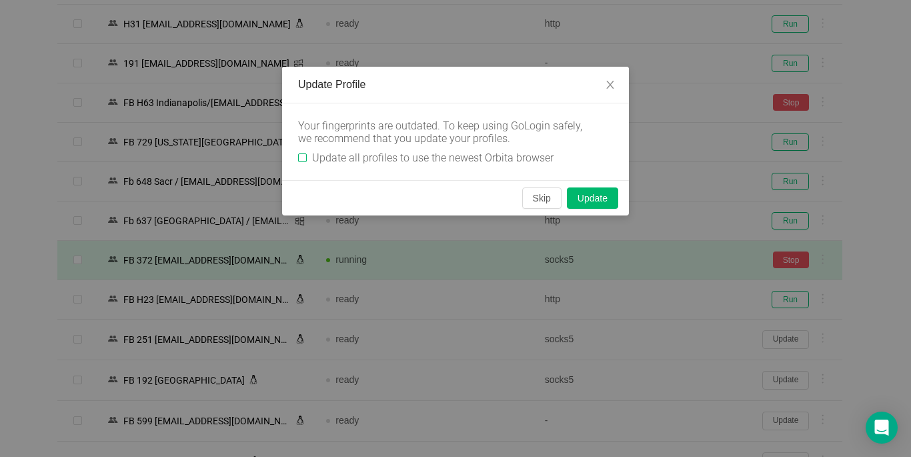
click at [303, 158] on input "Update all profiles to use the newest Orbita browser" at bounding box center [302, 157] width 9 height 9
checkbox input "true"
click at [535, 201] on button "Skip" at bounding box center [541, 197] width 39 height 21
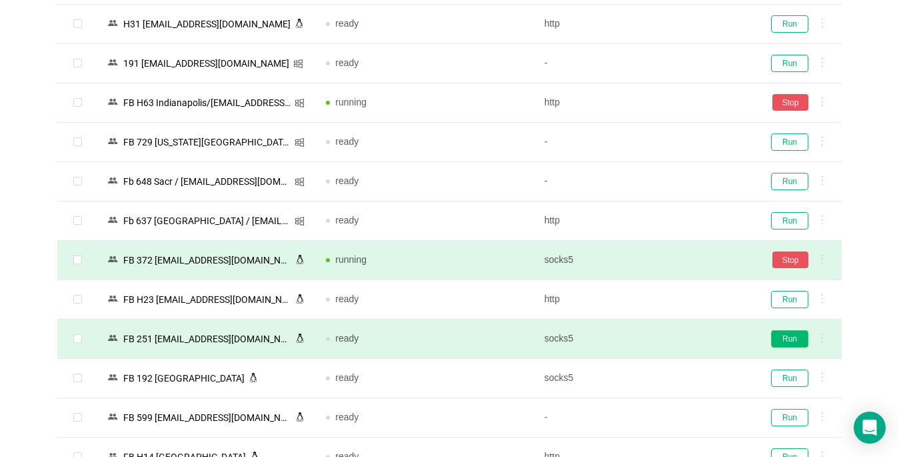
click at [671, 335] on button "Run" at bounding box center [789, 338] width 37 height 17
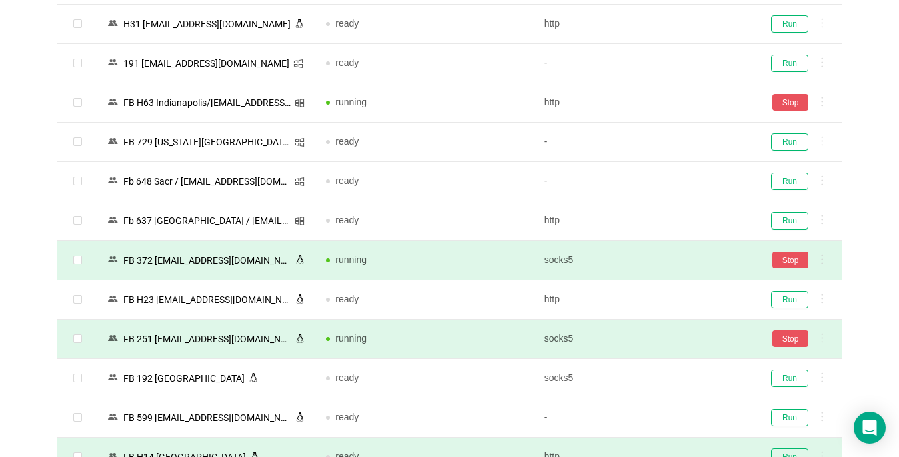
scroll to position [2330, 0]
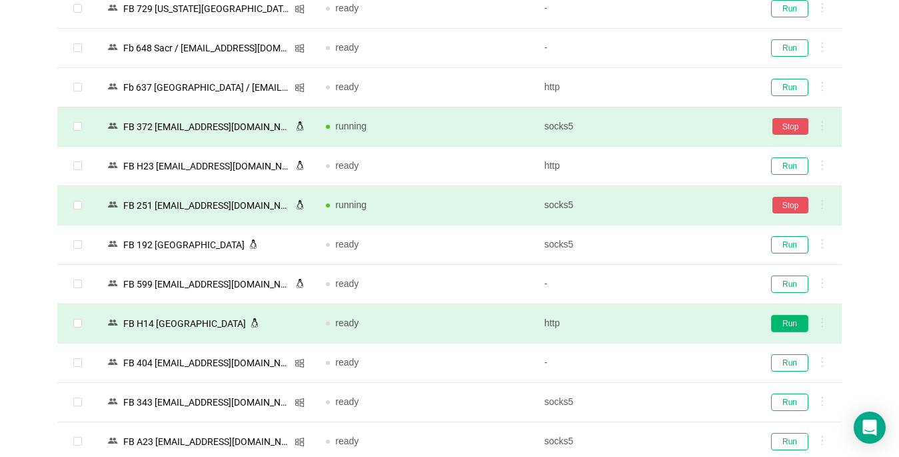
click at [671, 322] on button "Run" at bounding box center [789, 323] width 37 height 17
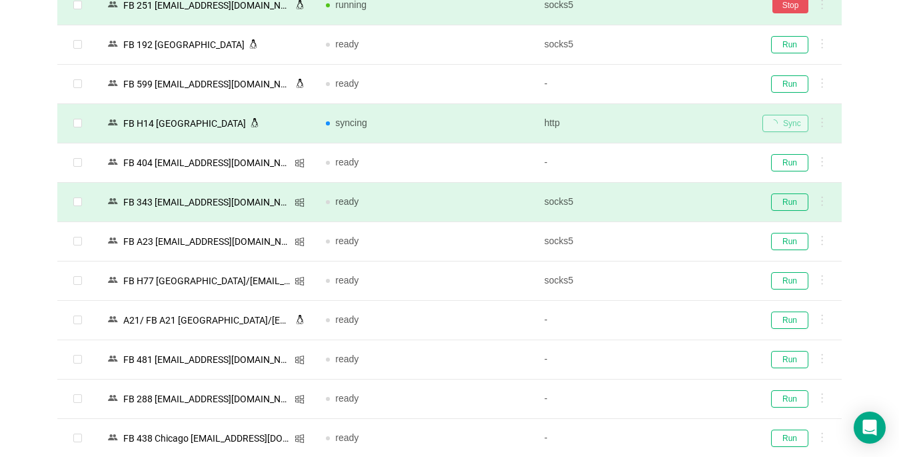
scroll to position [2730, 0]
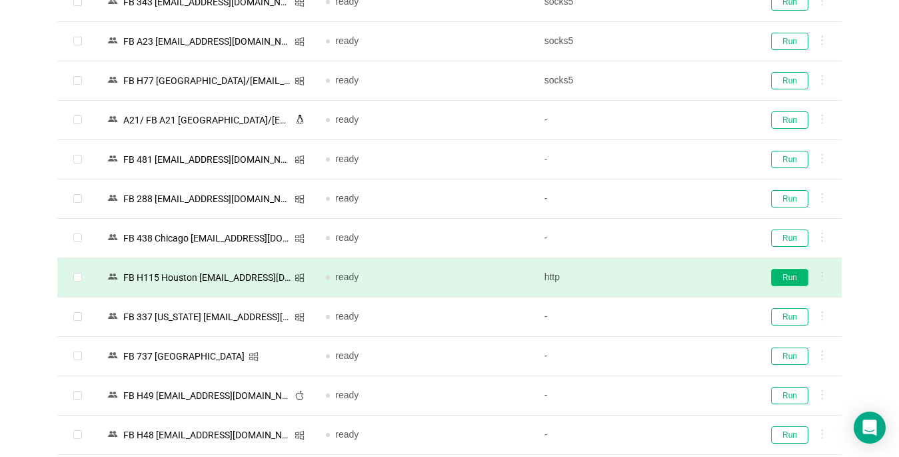
click at [671, 275] on button "Run" at bounding box center [789, 277] width 37 height 17
